Goal: Check status: Check status

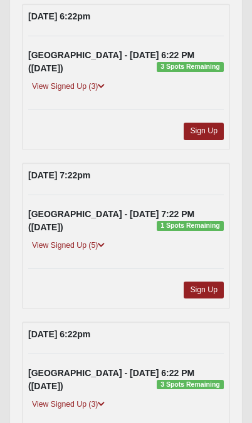
scroll to position [284, 0]
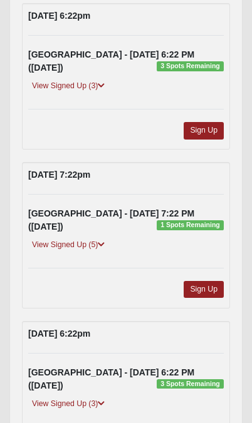
click at [48, 398] on link "View Signed Up (3)" at bounding box center [68, 404] width 80 height 13
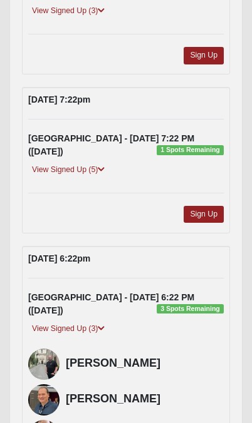
scroll to position [366, 0]
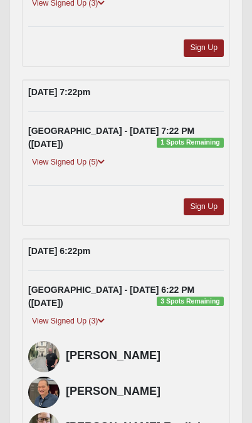
click at [57, 305] on div "[GEOGRAPHIC_DATA] - [DATE] 6:22 PM ([DATE]) 3 Spots Remaining View Signed Up (3…" at bounding box center [126, 366] width 214 height 165
click at [51, 315] on link "View Signed Up (3)" at bounding box center [68, 321] width 80 height 13
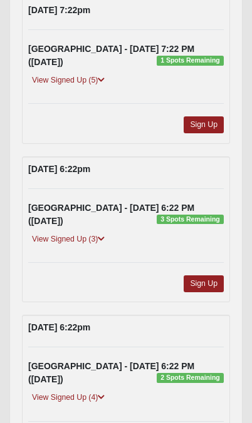
scroll to position [448, 0]
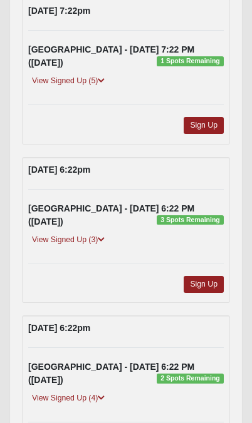
click at [46, 392] on link "View Signed Up (4)" at bounding box center [68, 398] width 80 height 13
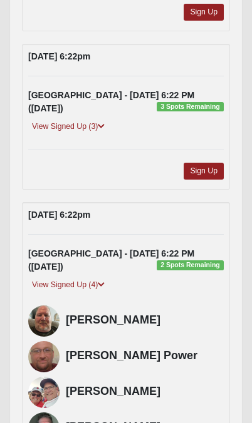
scroll to position [564, 0]
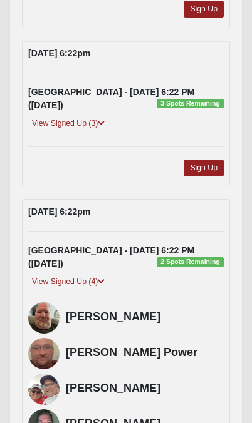
click at [47, 276] on div "View Signed Up (4)" at bounding box center [126, 284] width 214 height 17
click at [65, 276] on link "View Signed Up (4)" at bounding box center [68, 282] width 80 height 13
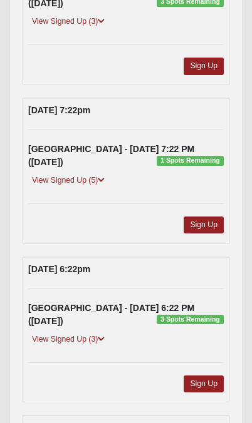
scroll to position [341, 0]
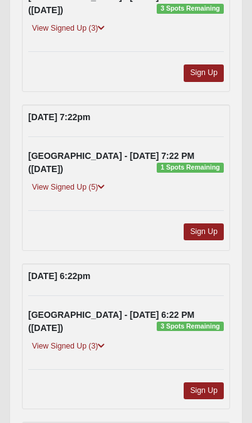
click at [49, 181] on link "View Signed Up (5)" at bounding box center [68, 187] width 80 height 13
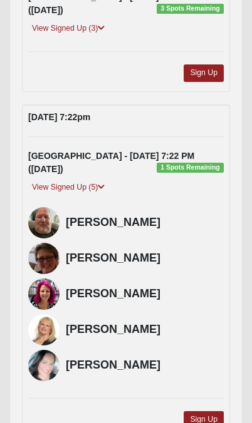
click at [41, 184] on div "View Signed Up (5)" at bounding box center [126, 189] width 214 height 17
click at [65, 184] on div "View Signed Up (5)" at bounding box center [126, 189] width 214 height 17
click at [75, 185] on div "[GEOGRAPHIC_DATA] - [DATE] 7:22 PM ([DATE]) 1 Spots Remaining View Signed Up (5…" at bounding box center [126, 268] width 214 height 236
click at [43, 181] on link "View Signed Up (5)" at bounding box center [68, 187] width 80 height 13
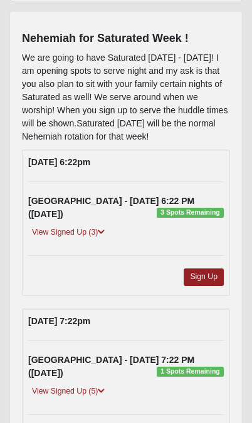
click at [49, 234] on link "View Signed Up (3)" at bounding box center [68, 232] width 80 height 13
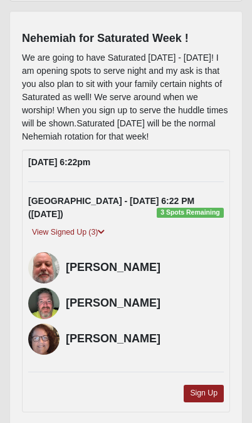
click at [47, 236] on link "View Signed Up (3)" at bounding box center [68, 232] width 80 height 13
